Goal: Navigation & Orientation: Find specific page/section

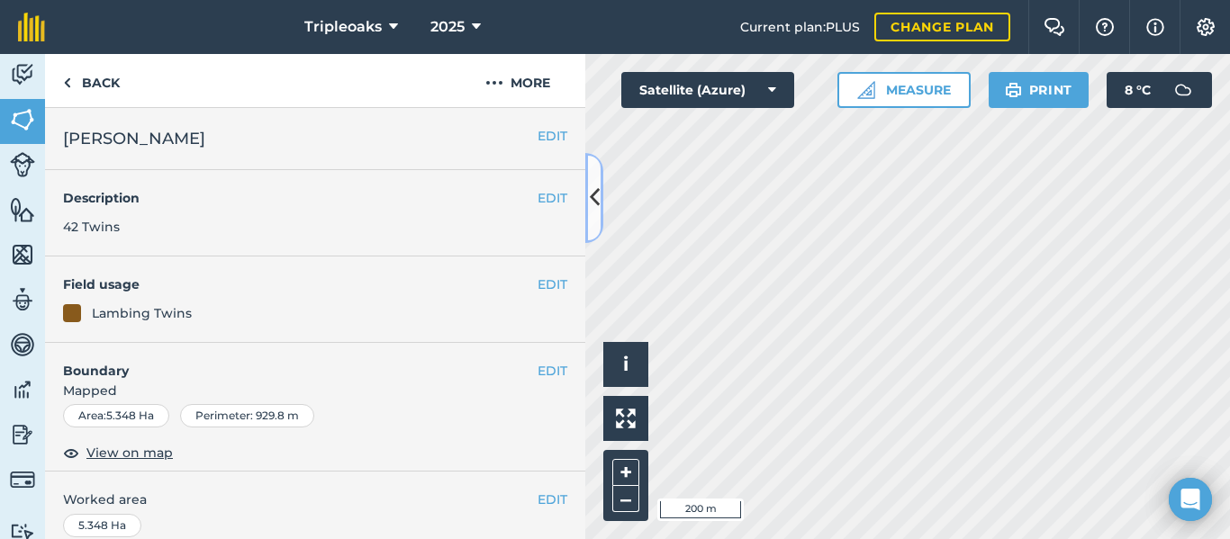
click at [591, 203] on icon at bounding box center [595, 198] width 10 height 32
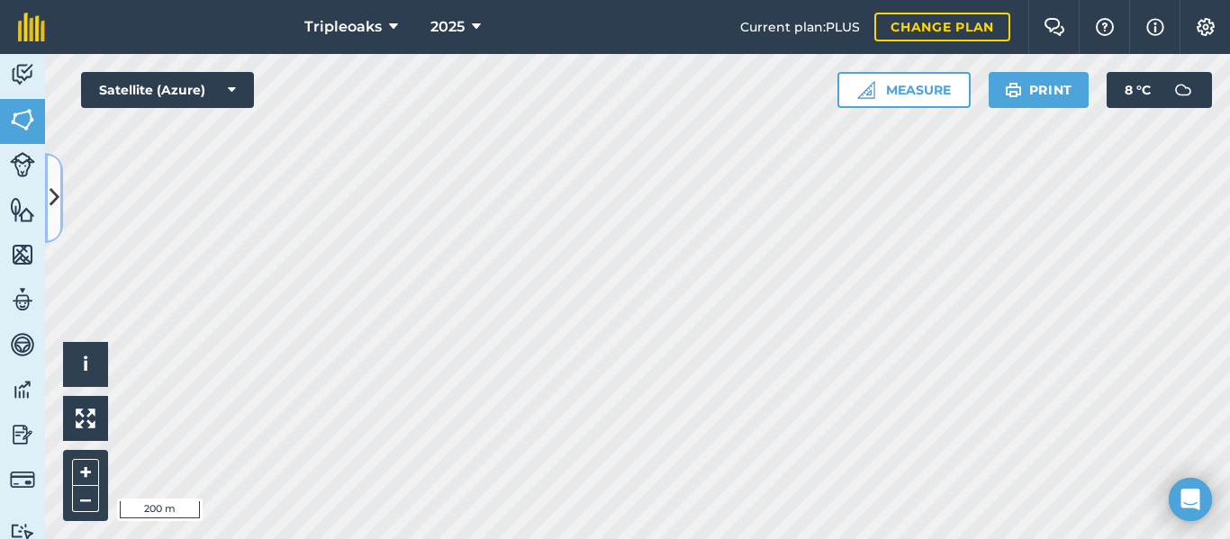
click at [55, 186] on icon at bounding box center [55, 198] width 10 height 32
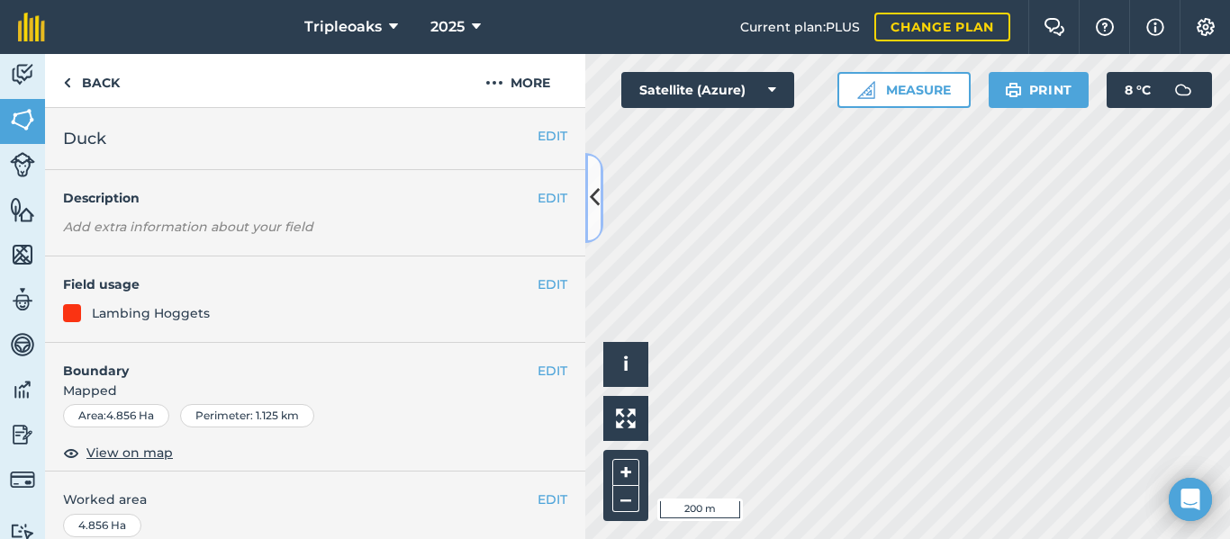
click at [599, 184] on icon at bounding box center [595, 198] width 10 height 32
